Goal: Task Accomplishment & Management: Use online tool/utility

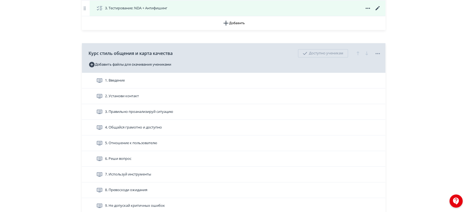
scroll to position [306, 0]
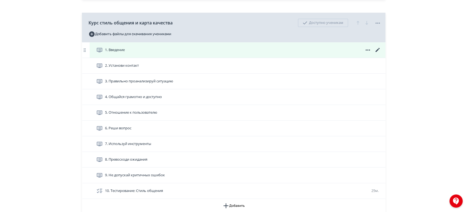
click at [195, 52] on div "1. Введение" at bounding box center [238, 50] width 285 height 7
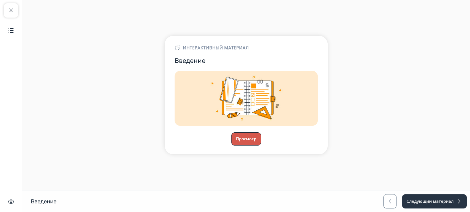
click at [251, 140] on button "Просмотр" at bounding box center [246, 139] width 30 height 13
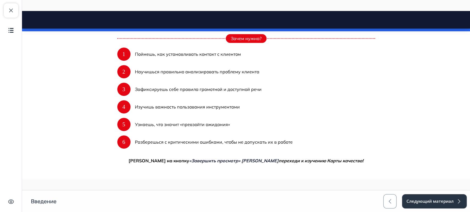
scroll to position [332, 0]
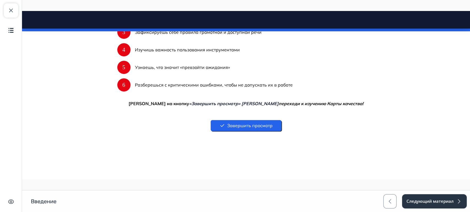
click at [260, 123] on button "Завершить просмотр" at bounding box center [245, 125] width 71 height 11
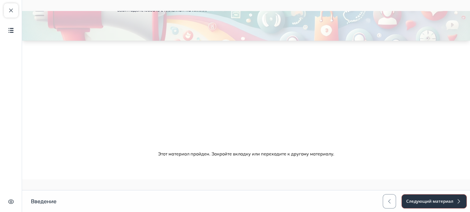
click at [422, 204] on button "Следующий материал" at bounding box center [433, 202] width 65 height 14
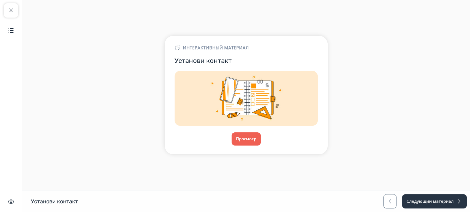
click at [252, 128] on div "Интерактивный материал Установи контакт Просмотр" at bounding box center [246, 95] width 163 height 119
click at [251, 137] on button "Просмотр" at bounding box center [246, 139] width 30 height 13
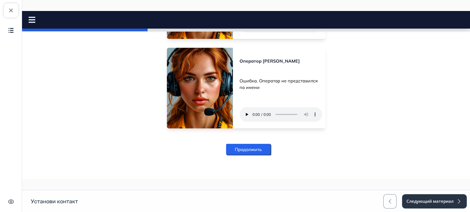
click at [242, 145] on button "Продолжить" at bounding box center [248, 149] width 45 height 11
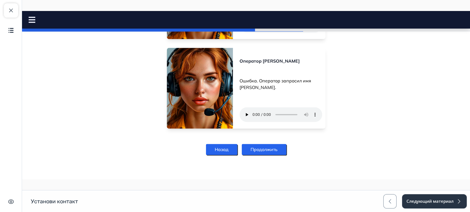
click at [259, 146] on button "Продолжить" at bounding box center [264, 149] width 45 height 11
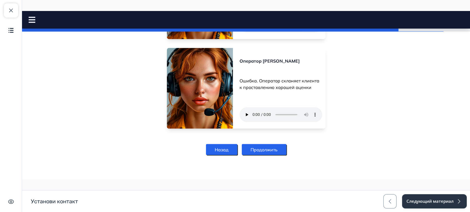
click at [266, 144] on button "Продолжить" at bounding box center [264, 149] width 45 height 11
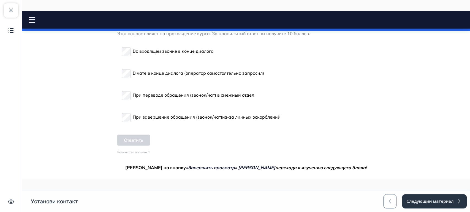
scroll to position [364, 0]
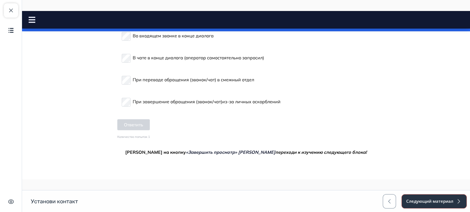
click at [431, 197] on button "Следующий материал" at bounding box center [433, 202] width 65 height 14
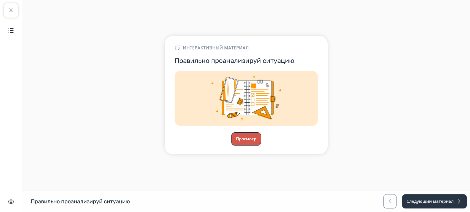
click at [253, 141] on button "Просмотр" at bounding box center [246, 139] width 30 height 13
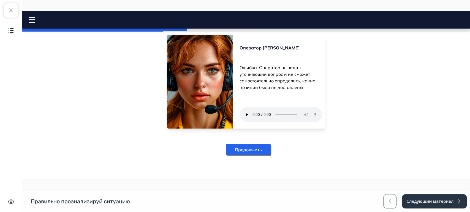
click at [256, 154] on button "Продолжить" at bounding box center [248, 149] width 45 height 11
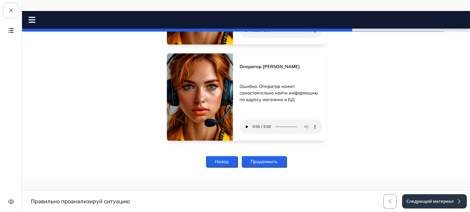
scroll to position [487, 0]
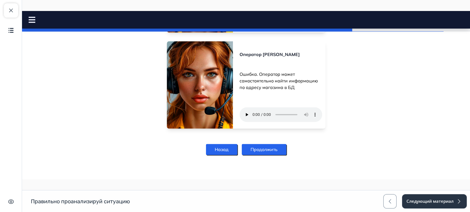
click at [270, 157] on div "Продолжить" at bounding box center [264, 150] width 45 height 24
drag, startPoint x: 272, startPoint y: 157, endPoint x: 275, endPoint y: 155, distance: 4.0
click at [272, 157] on div "Продолжить" at bounding box center [264, 150] width 45 height 24
click at [276, 154] on button "Продолжить" at bounding box center [264, 149] width 45 height 11
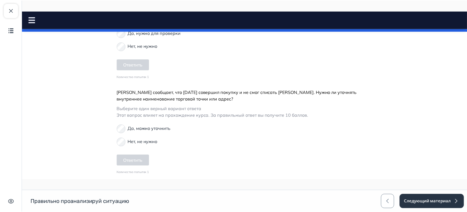
scroll to position [221, 0]
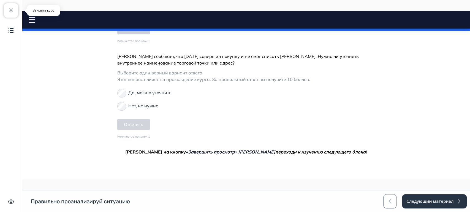
click at [9, 12] on span "button" at bounding box center [11, 10] width 7 height 7
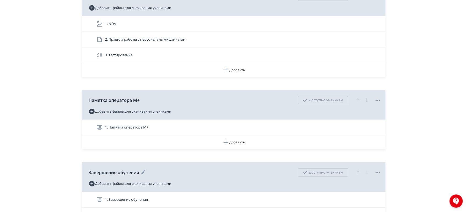
scroll to position [3790, 0]
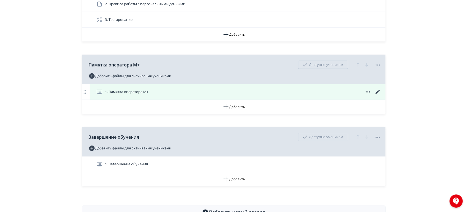
click at [380, 91] on icon at bounding box center [378, 92] width 7 height 7
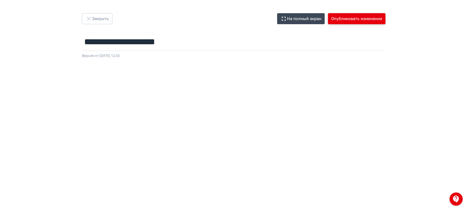
click at [367, 20] on button "Опубликовать изменения" at bounding box center [357, 18] width 58 height 11
click at [379, 26] on div "**********" at bounding box center [234, 35] width 330 height 45
click at [374, 22] on button "Опубликовать изменения" at bounding box center [357, 18] width 58 height 11
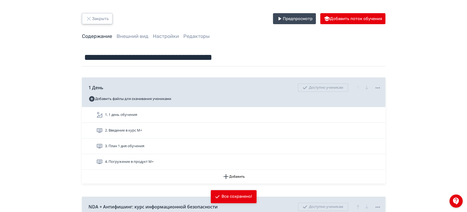
click at [90, 24] on button "Закрыть" at bounding box center [97, 18] width 31 height 11
